Goal: Obtain resource: Download file/media

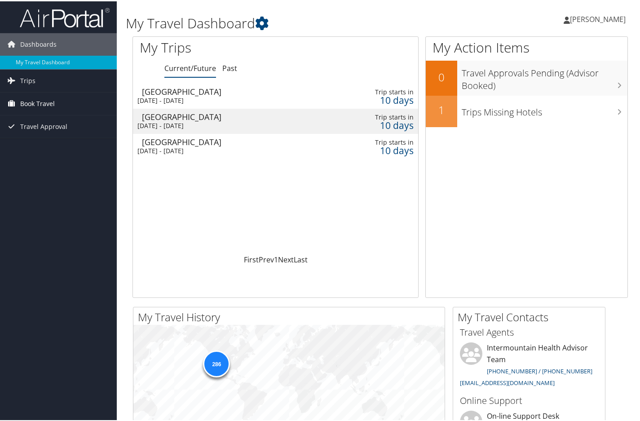
click at [34, 103] on span "Book Travel" at bounding box center [37, 102] width 35 height 22
click at [40, 75] on link "Trips" at bounding box center [58, 79] width 117 height 22
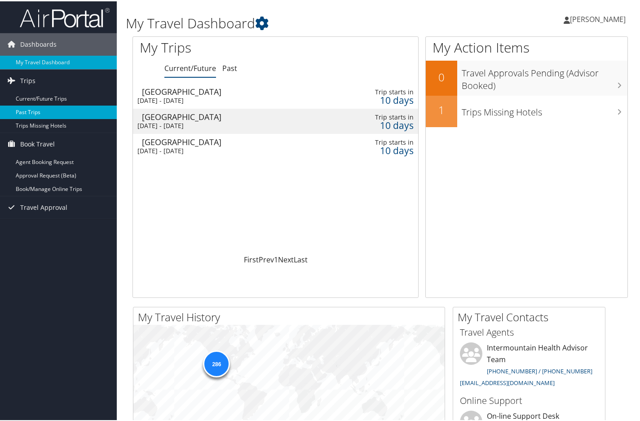
click at [33, 110] on link "Past Trips" at bounding box center [58, 110] width 117 height 13
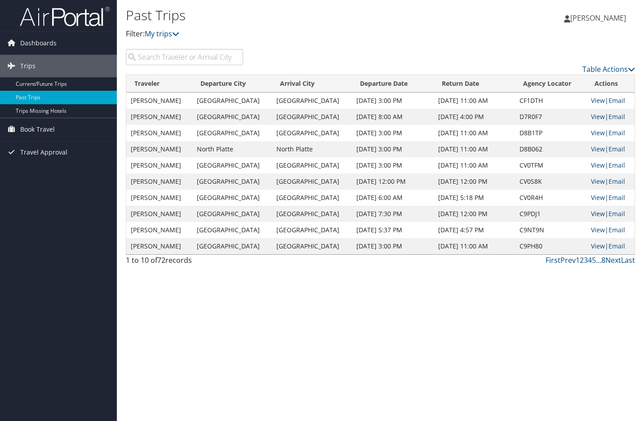
click at [592, 212] on link "View" at bounding box center [598, 213] width 14 height 9
click at [591, 230] on link "View" at bounding box center [598, 230] width 14 height 9
click at [610, 261] on link "Next" at bounding box center [613, 260] width 16 height 10
click at [593, 102] on link "View" at bounding box center [598, 100] width 14 height 9
click at [594, 113] on link "View" at bounding box center [598, 116] width 14 height 9
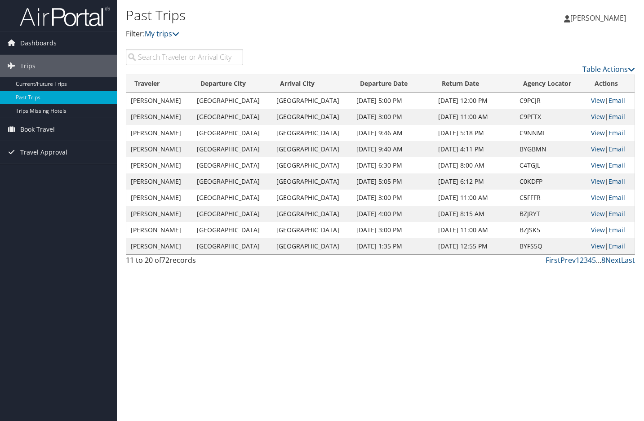
click at [592, 133] on link "View" at bounding box center [598, 132] width 14 height 9
click at [571, 261] on link "Prev" at bounding box center [567, 260] width 15 height 10
click at [594, 230] on link "View" at bounding box center [598, 230] width 14 height 9
click at [607, 261] on link "Next" at bounding box center [613, 260] width 16 height 10
click at [593, 165] on link "View" at bounding box center [598, 165] width 14 height 9
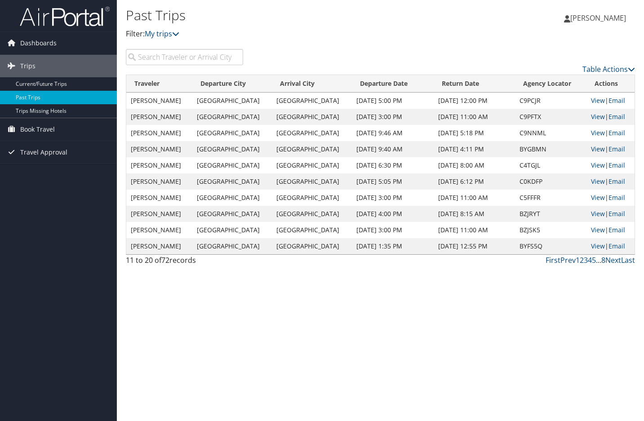
click at [591, 150] on link "View" at bounding box center [598, 149] width 14 height 9
click at [593, 118] on link "View" at bounding box center [598, 116] width 14 height 9
click at [591, 137] on link "View" at bounding box center [598, 132] width 14 height 9
click at [569, 259] on link "Prev" at bounding box center [567, 260] width 15 height 10
click at [594, 181] on link "View" at bounding box center [598, 181] width 14 height 9
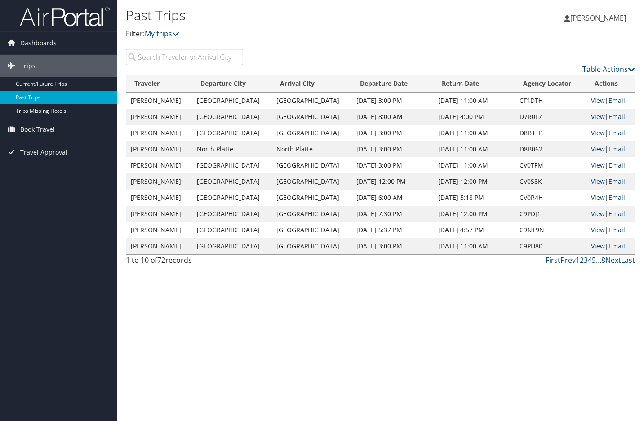
click at [591, 199] on link "View" at bounding box center [598, 197] width 14 height 9
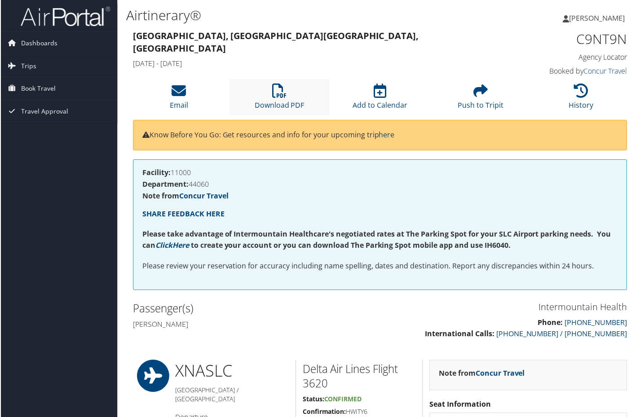
click at [292, 97] on li "Download PDF" at bounding box center [279, 98] width 101 height 36
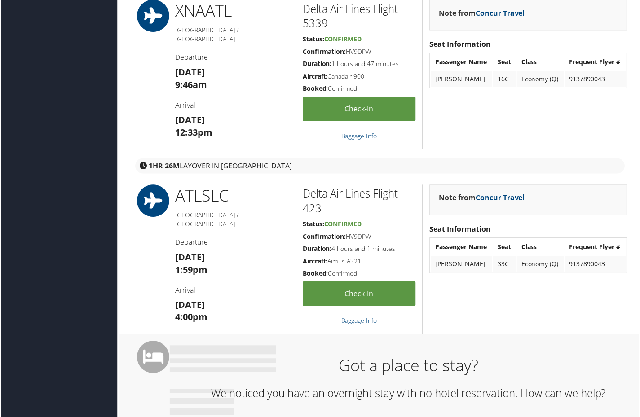
scroll to position [359, 0]
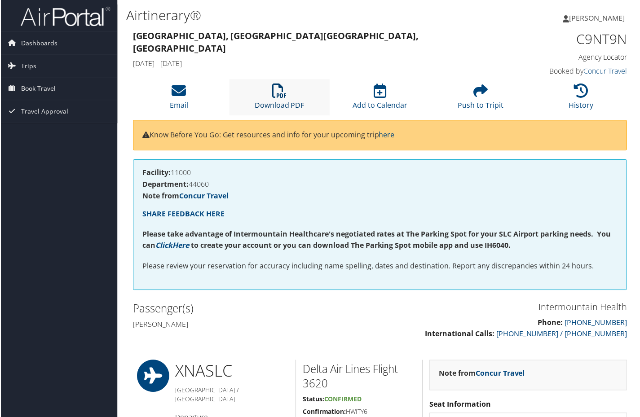
click at [282, 93] on icon at bounding box center [279, 91] width 14 height 14
click at [280, 93] on icon at bounding box center [279, 91] width 14 height 14
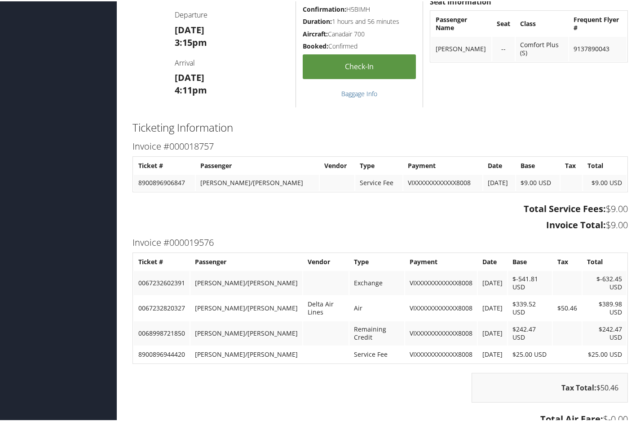
scroll to position [719, 0]
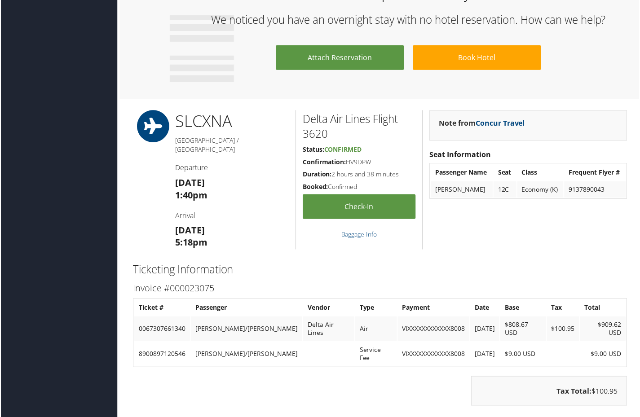
scroll to position [809, 0]
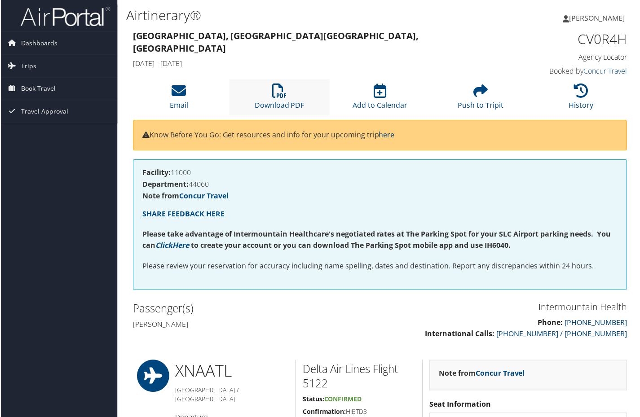
click at [292, 98] on li "Download PDF" at bounding box center [279, 98] width 101 height 36
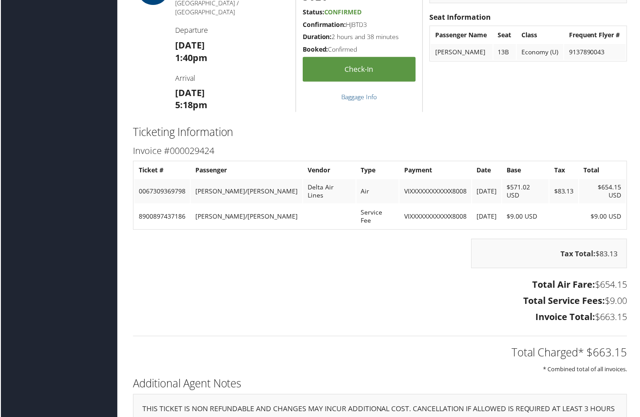
scroll to position [898, 0]
